Goal: Information Seeking & Learning: Find specific fact

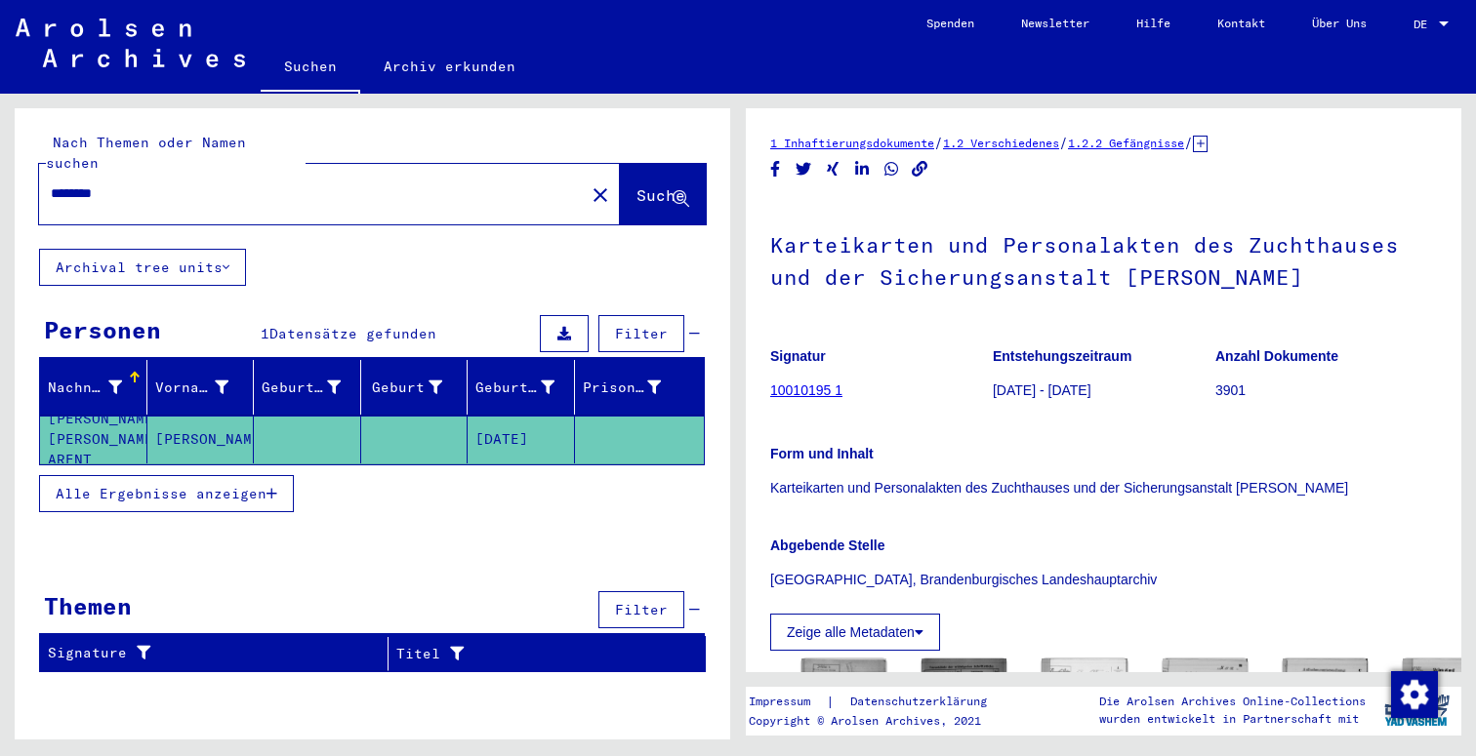
click at [117, 184] on input "********" at bounding box center [312, 194] width 522 height 20
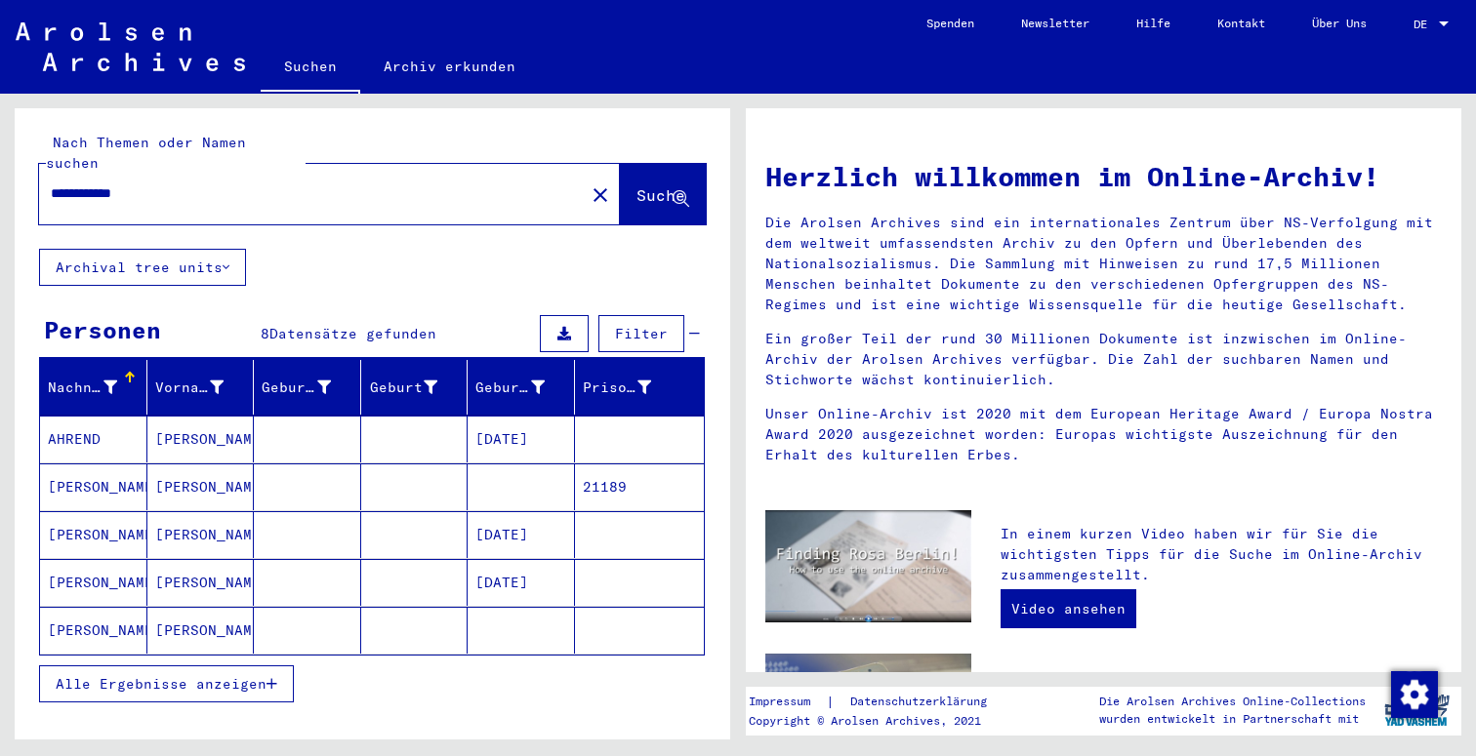
type input "**********"
click at [398, 527] on mat-cell at bounding box center [414, 534] width 107 height 47
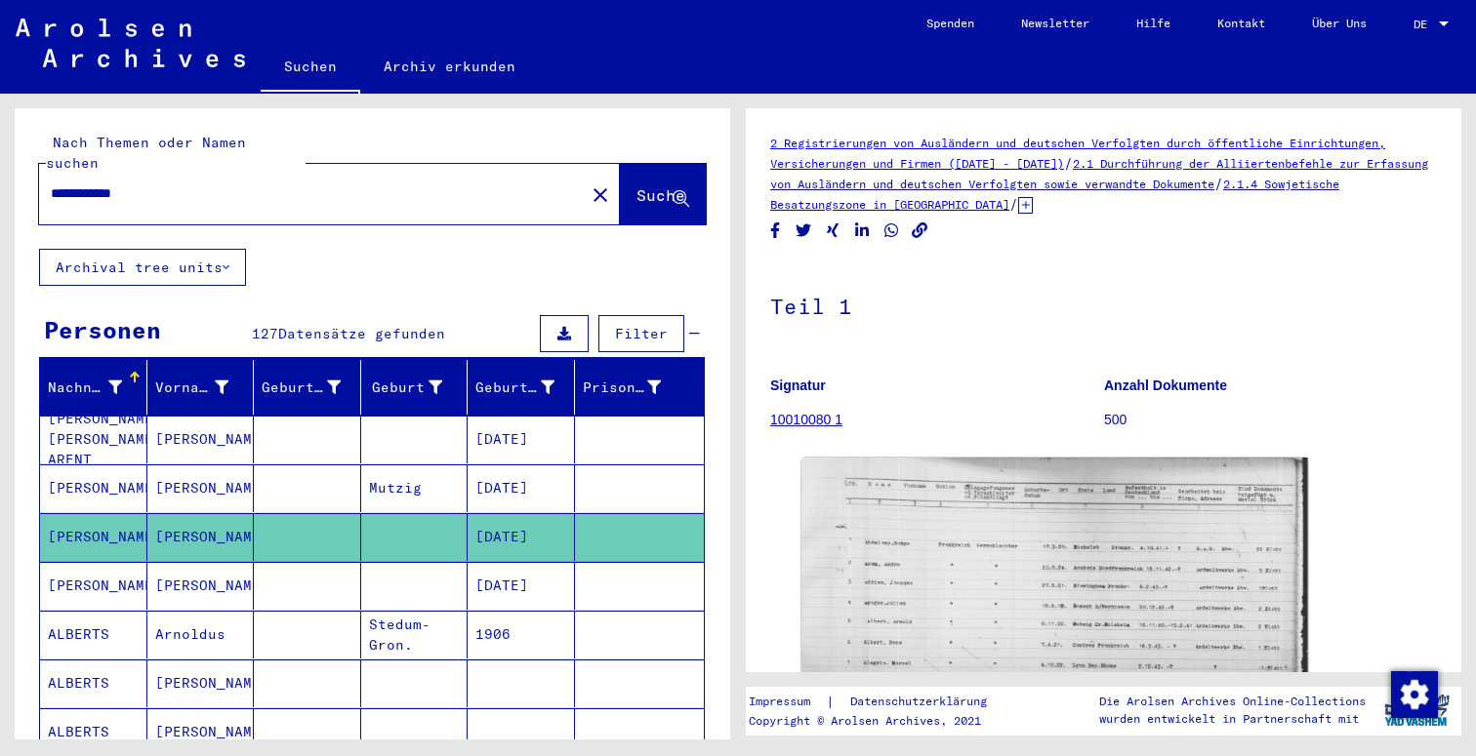
click at [388, 325] on span "Datensätze gefunden" at bounding box center [361, 334] width 167 height 18
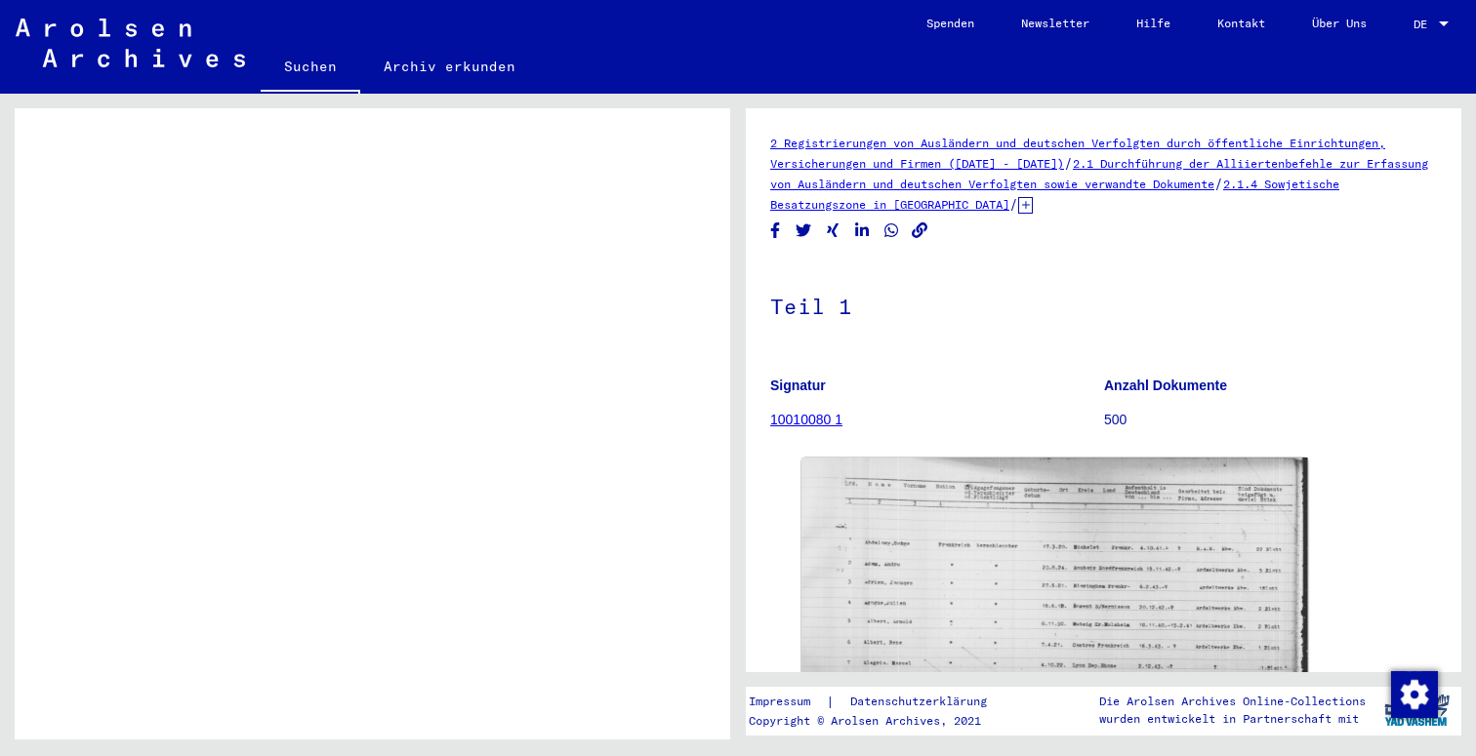
scroll to position [312, 0]
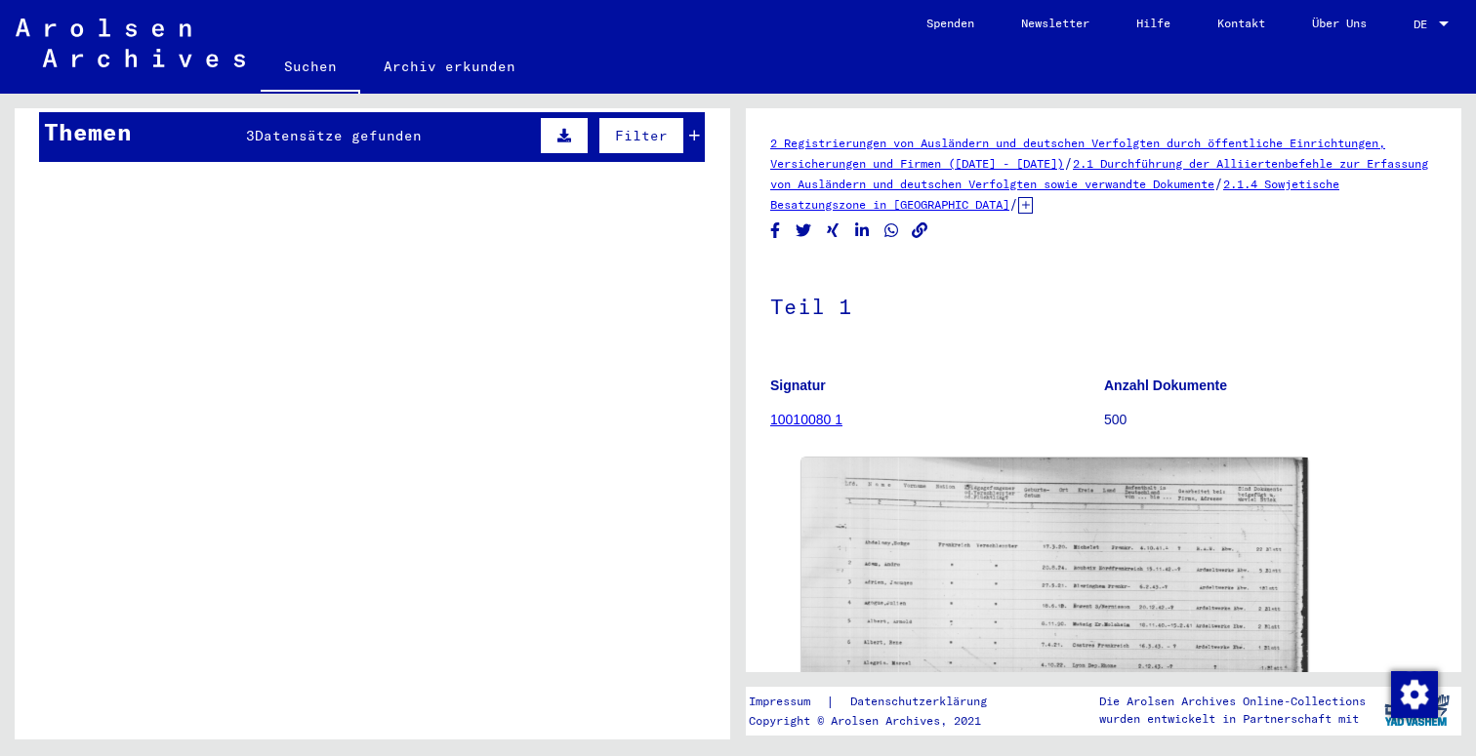
click at [373, 164] on div "Titel" at bounding box center [436, 179] width 500 height 31
click at [373, 110] on mat-cell at bounding box center [414, 127] width 107 height 48
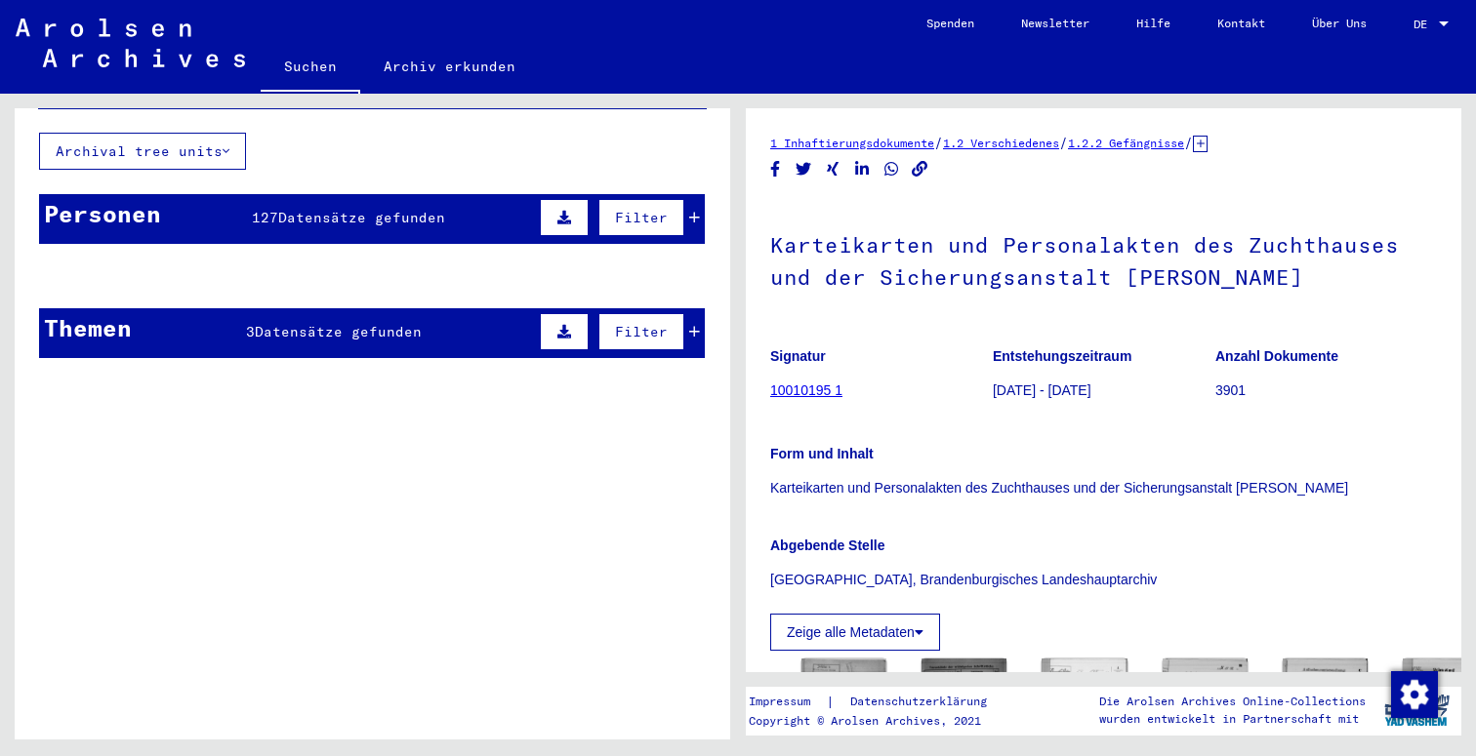
scroll to position [115, 0]
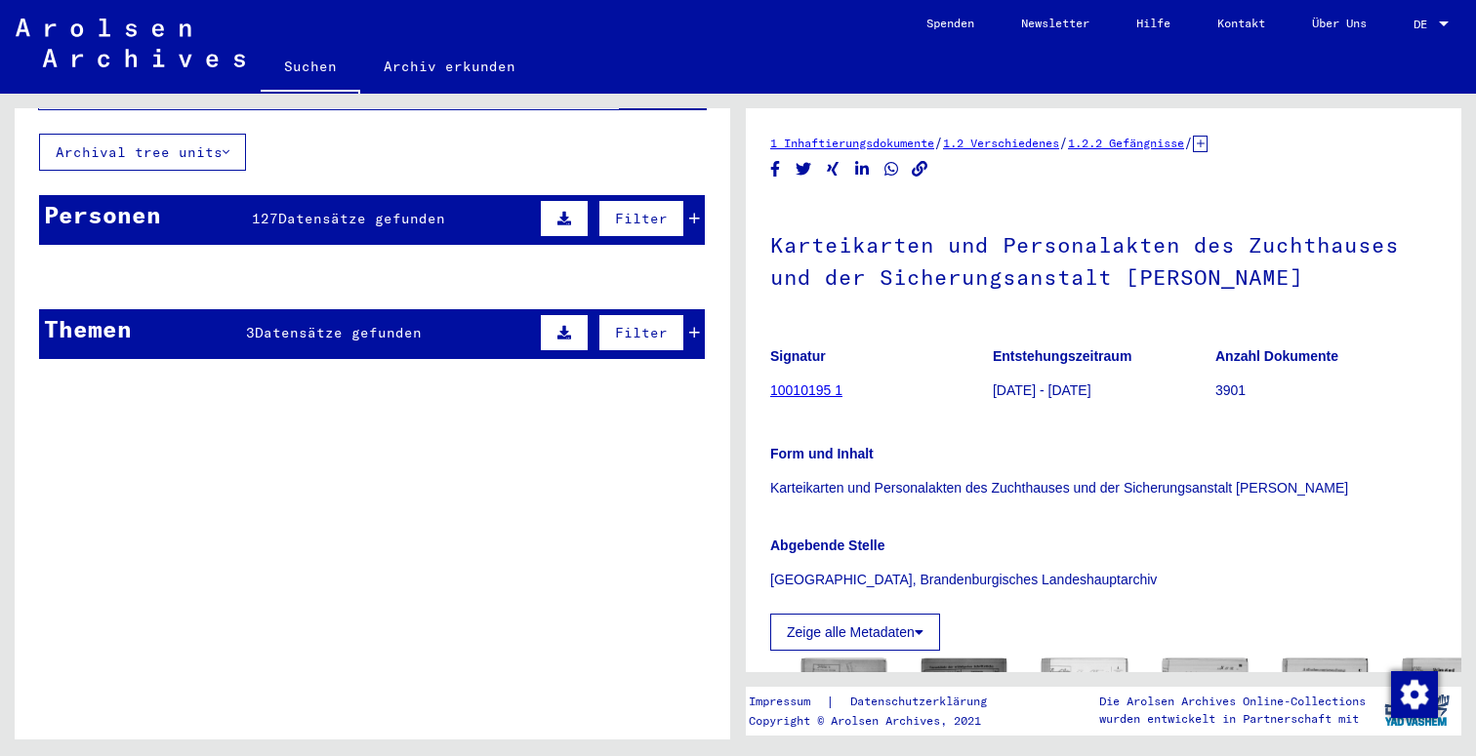
click at [703, 306] on mat-cell at bounding box center [640, 325] width 130 height 48
click at [700, 307] on mat-cell at bounding box center [640, 325] width 130 height 48
click at [687, 349] on mat-cell at bounding box center [640, 373] width 130 height 48
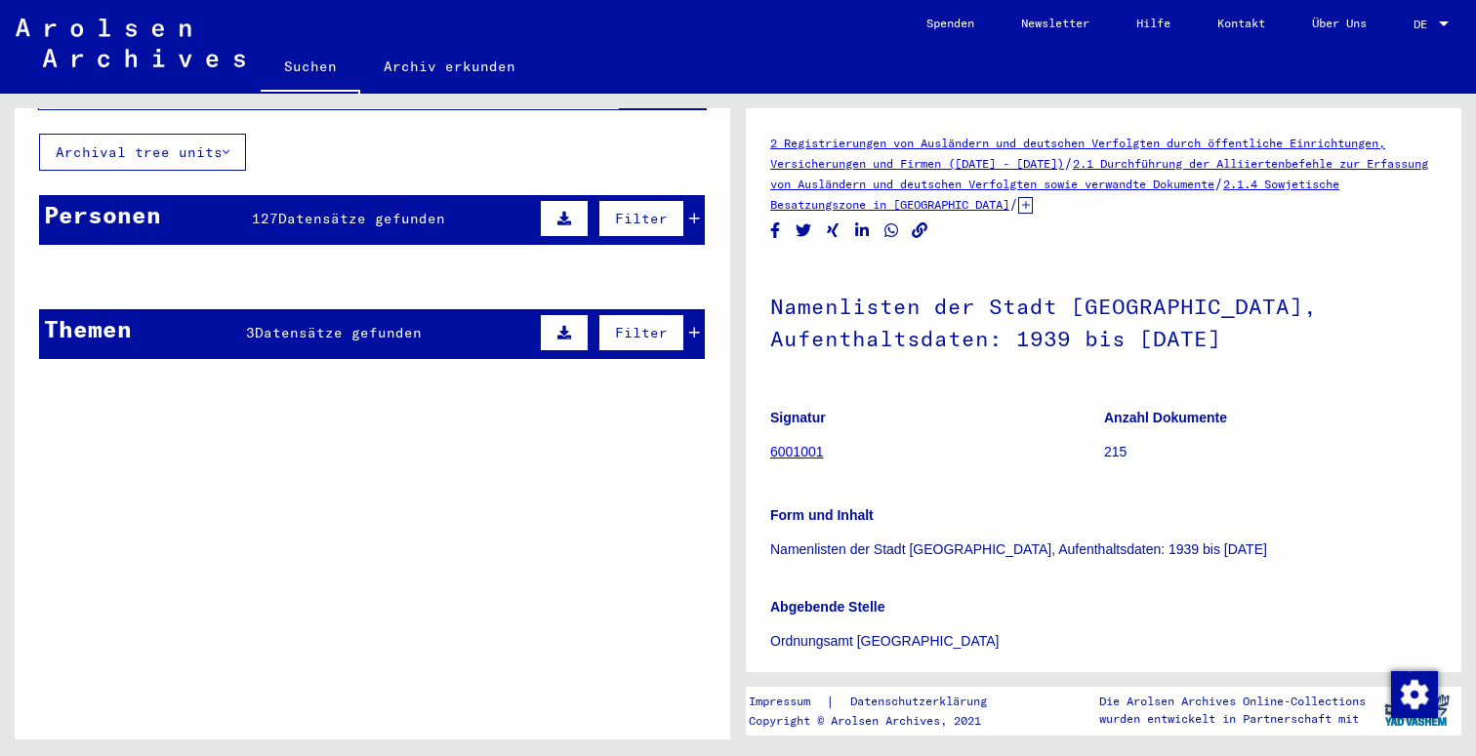
click at [703, 319] on mat-cell at bounding box center [640, 325] width 130 height 48
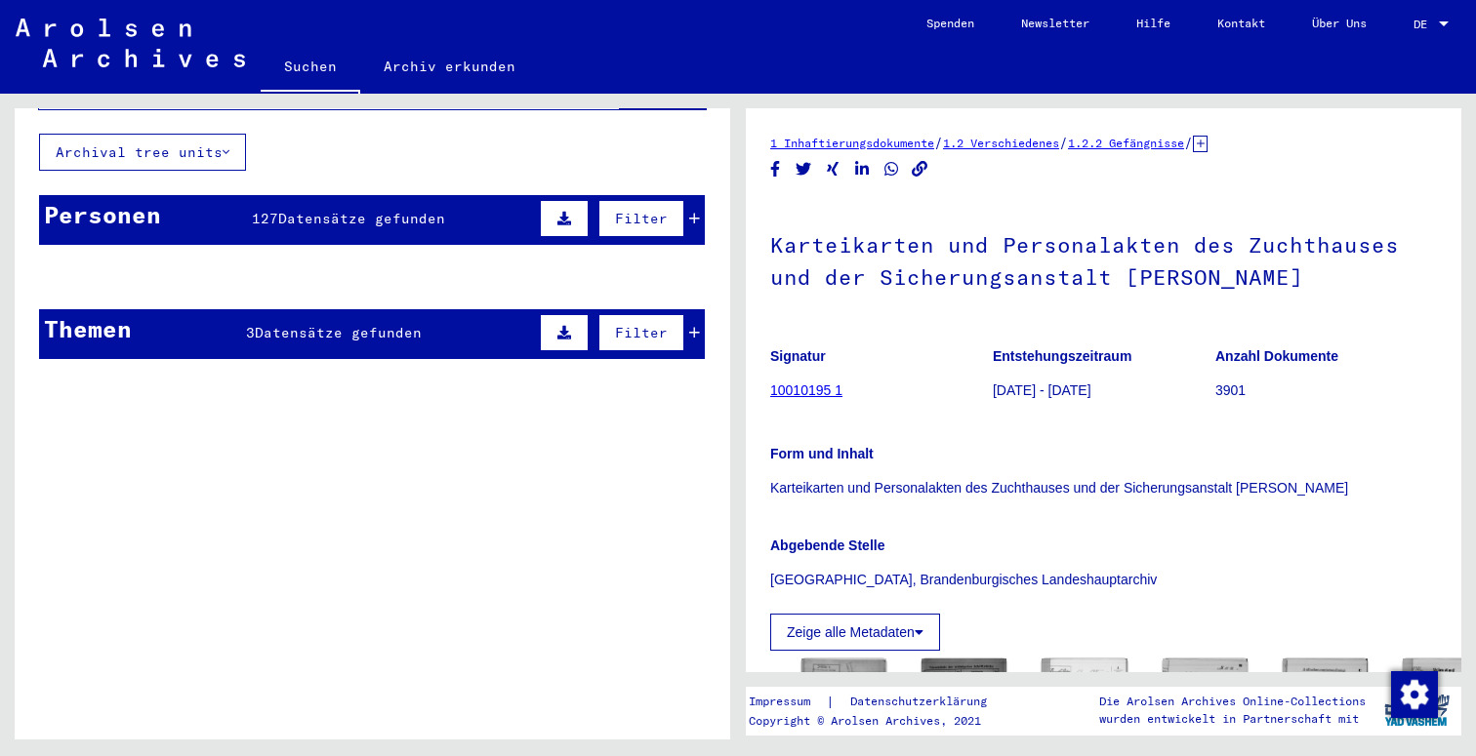
click at [696, 314] on mat-cell at bounding box center [640, 325] width 130 height 48
click at [478, 303] on mat-cell "[DATE]" at bounding box center [521, 325] width 107 height 48
click at [299, 308] on mat-cell at bounding box center [307, 325] width 107 height 48
